Goal: Information Seeking & Learning: Learn about a topic

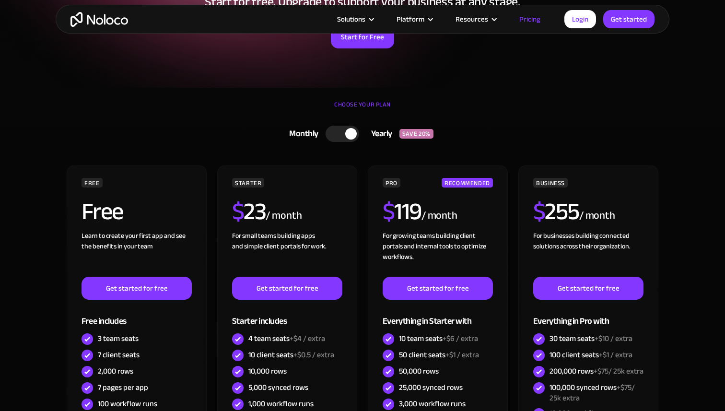
scroll to position [208, 0]
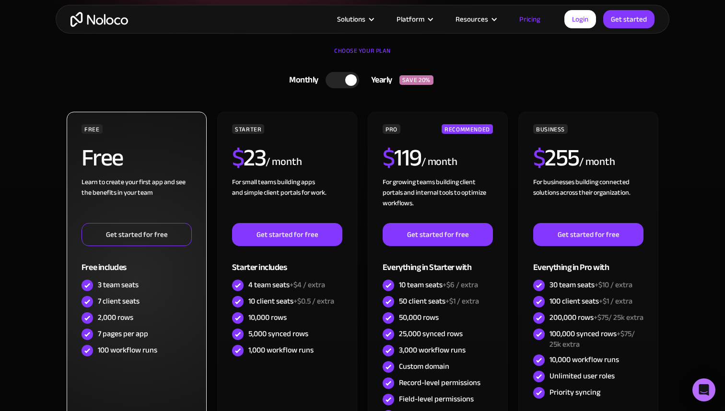
click at [156, 242] on link "Get started for free" at bounding box center [136, 234] width 110 height 23
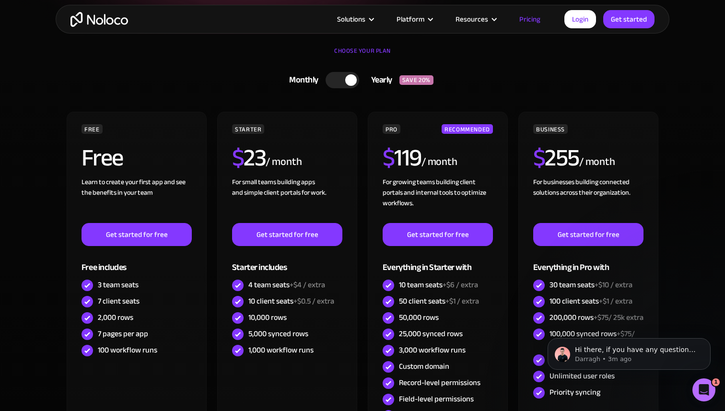
scroll to position [0, 0]
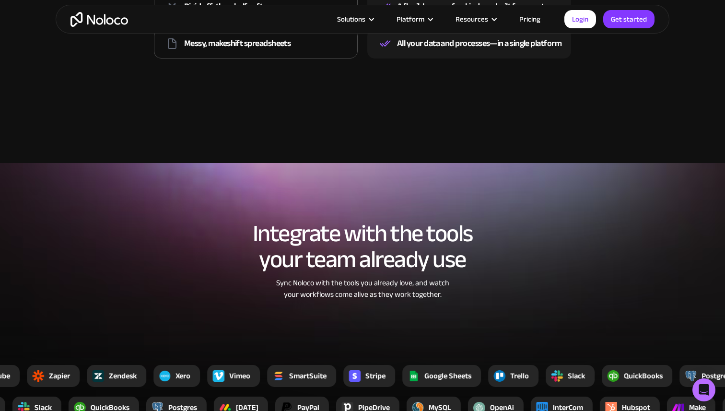
scroll to position [1458, 0]
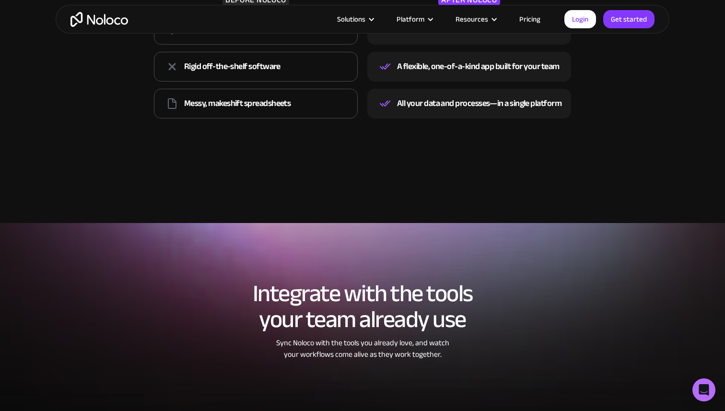
click at [532, 22] on link "Pricing" at bounding box center [529, 19] width 45 height 12
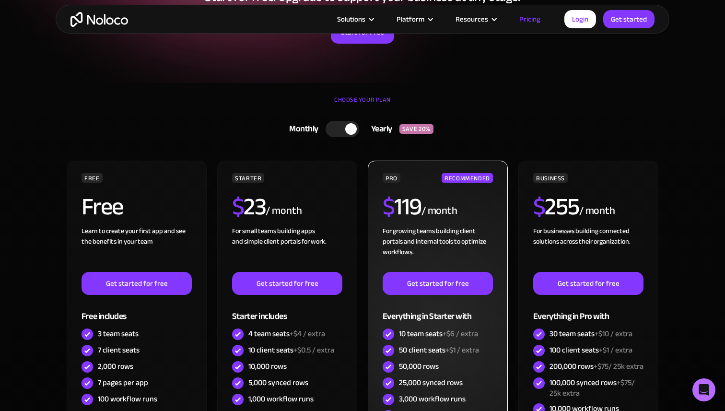
scroll to position [154, 0]
